Goal: Information Seeking & Learning: Learn about a topic

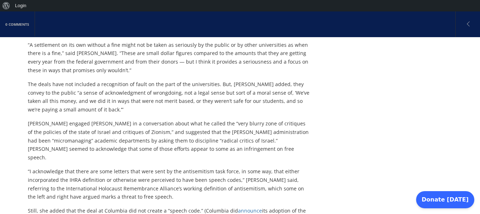
scroll to position [342, 0]
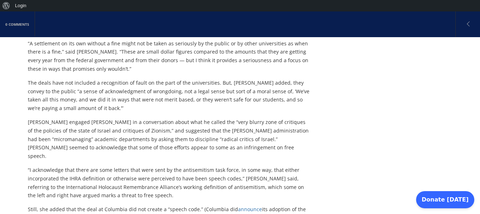
click at [102, 118] on p "[PERSON_NAME] engaged [PERSON_NAME] in a conversation about what he called the …" at bounding box center [169, 139] width 283 height 42
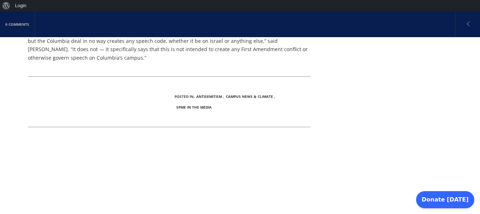
scroll to position [535, 0]
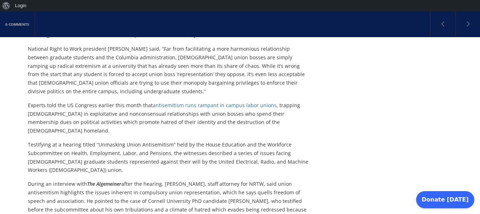
scroll to position [342, 0]
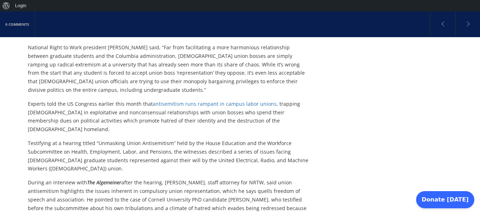
click at [75, 99] on p "Experts told the US Congress earlier this month that antisemitism runs rampant …" at bounding box center [169, 116] width 283 height 34
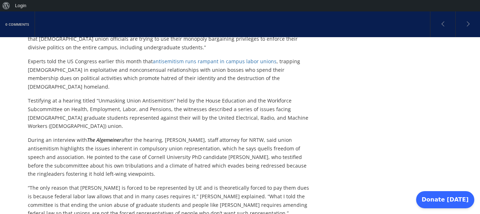
scroll to position [385, 0]
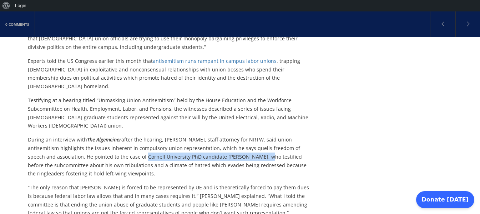
drag, startPoint x: 128, startPoint y: 123, endPoint x: 242, endPoint y: 124, distance: 114.1
click at [242, 135] on p "During an interview with The Algemeiner after the hearing, Glenn Taubman, staff…" at bounding box center [169, 156] width 283 height 42
copy p "Cornell University PhD candidate David Rubinstein"
